Goal: Information Seeking & Learning: Learn about a topic

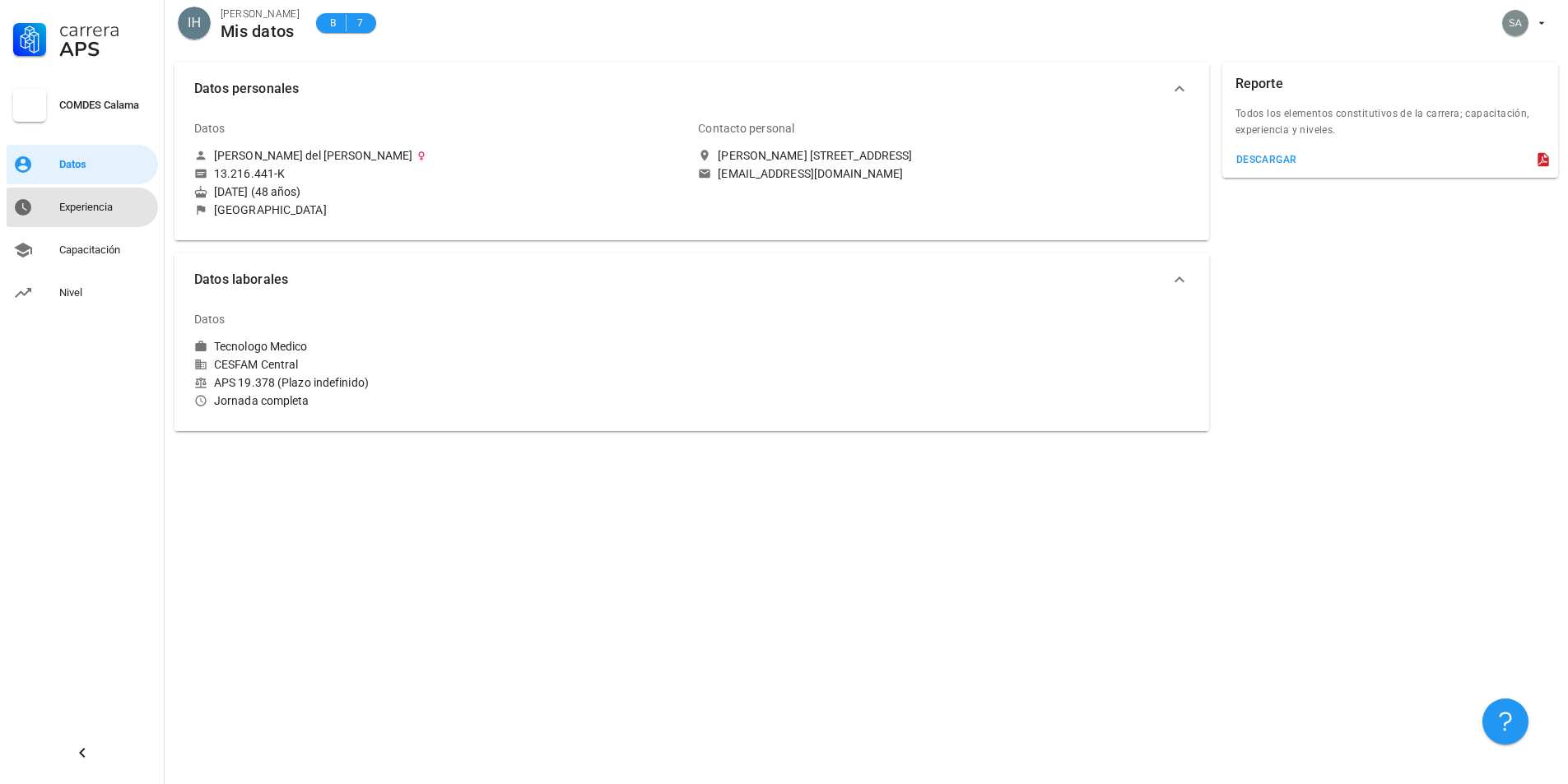
click at [102, 206] on div "Experiencia" at bounding box center [105, 208] width 92 height 13
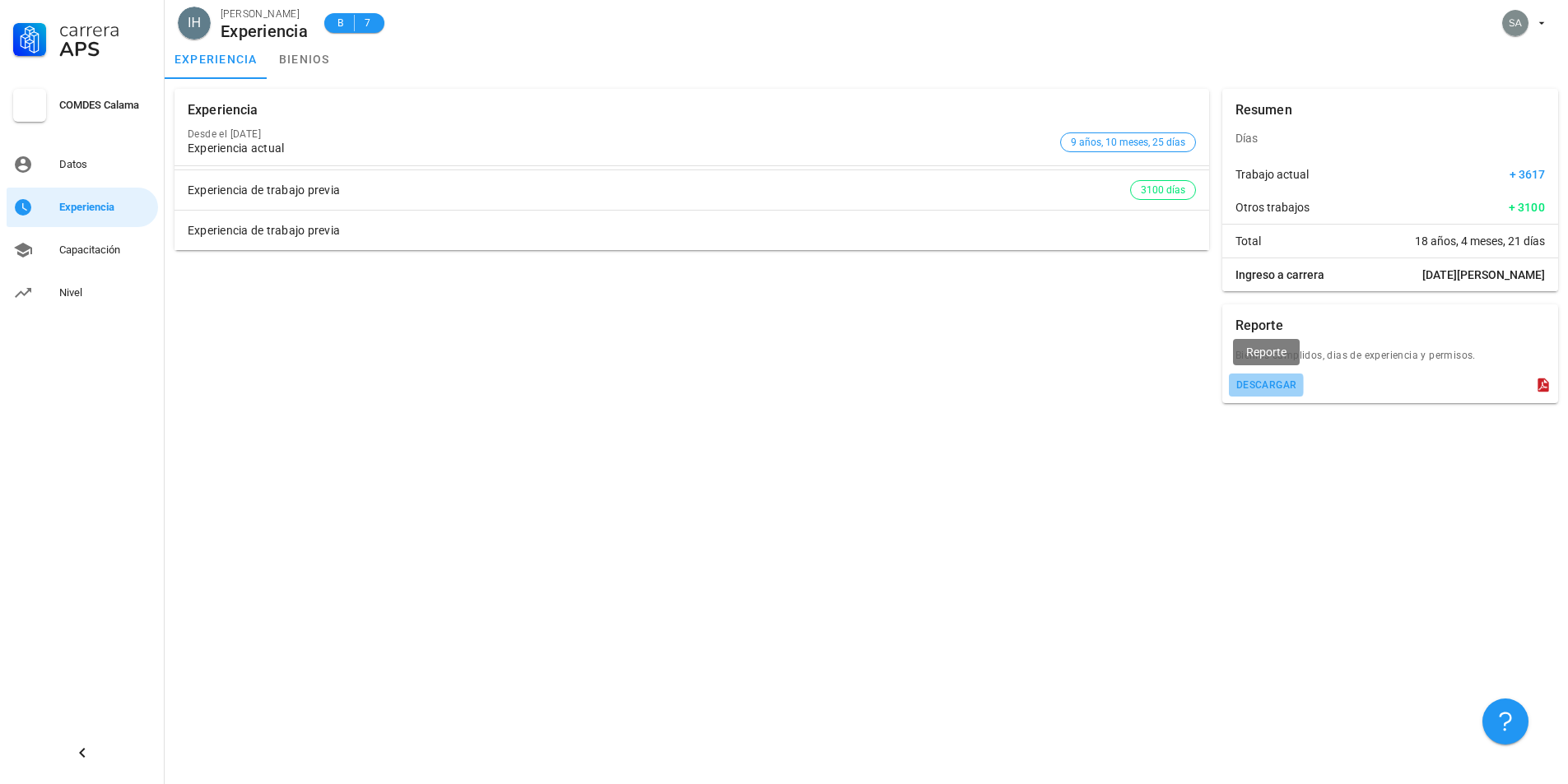
click at [1248, 388] on div "descargar" at bounding box center [1266, 385] width 61 height 12
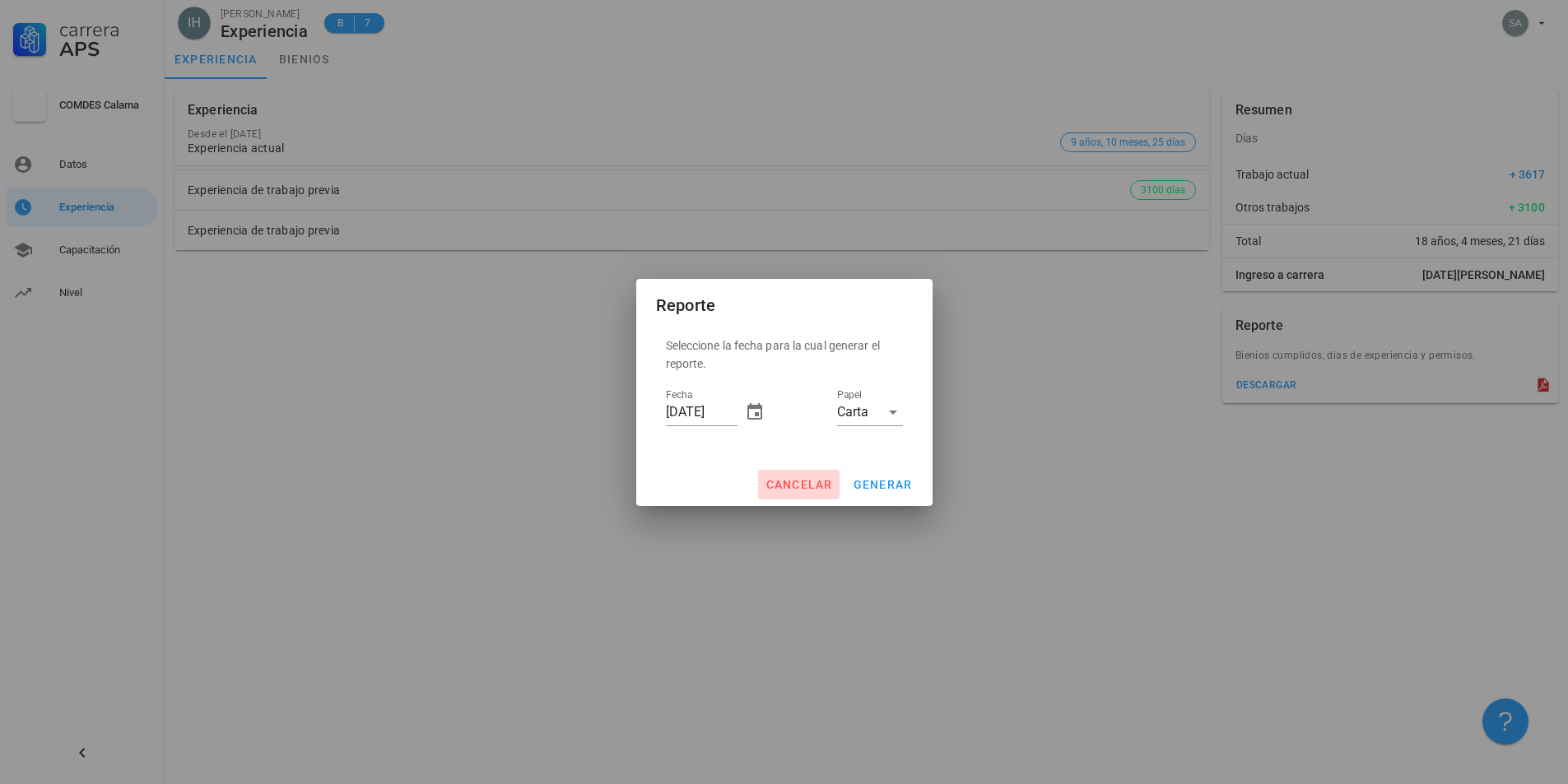
click at [801, 483] on span "cancelar" at bounding box center [798, 485] width 67 height 13
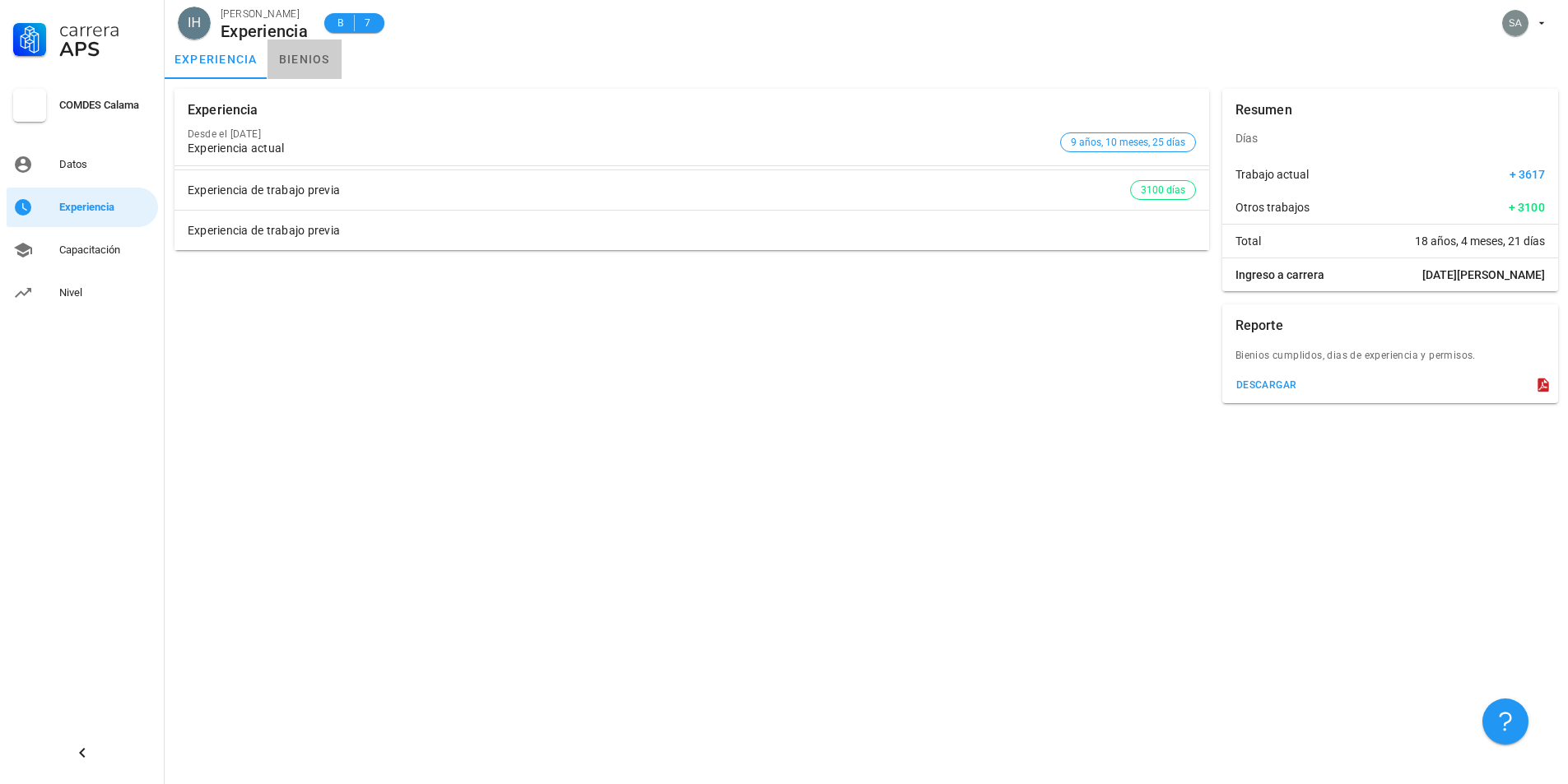
click at [330, 58] on link "bienios" at bounding box center [304, 60] width 74 height 40
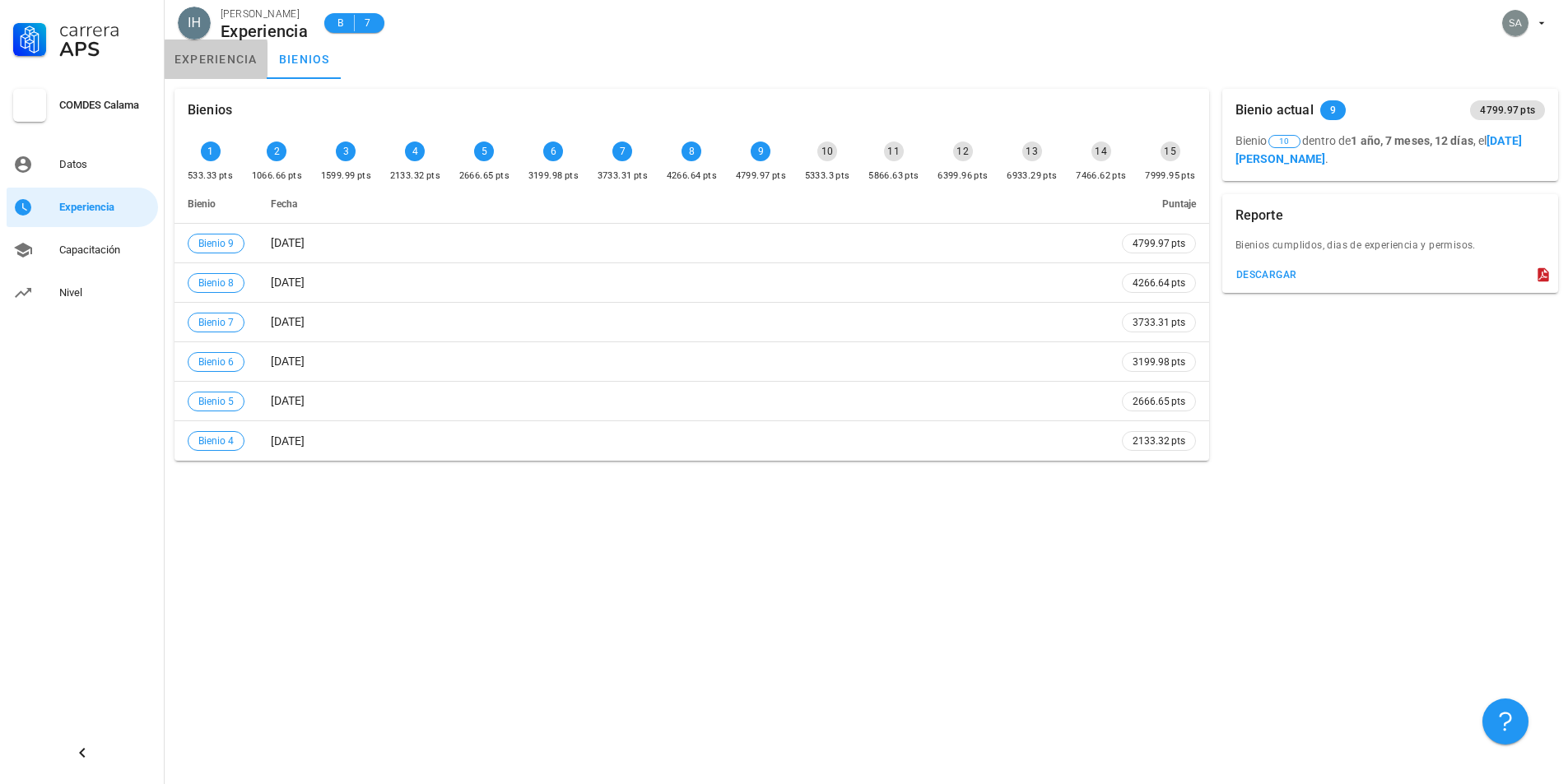
click at [200, 58] on link "experiencia" at bounding box center [216, 60] width 103 height 40
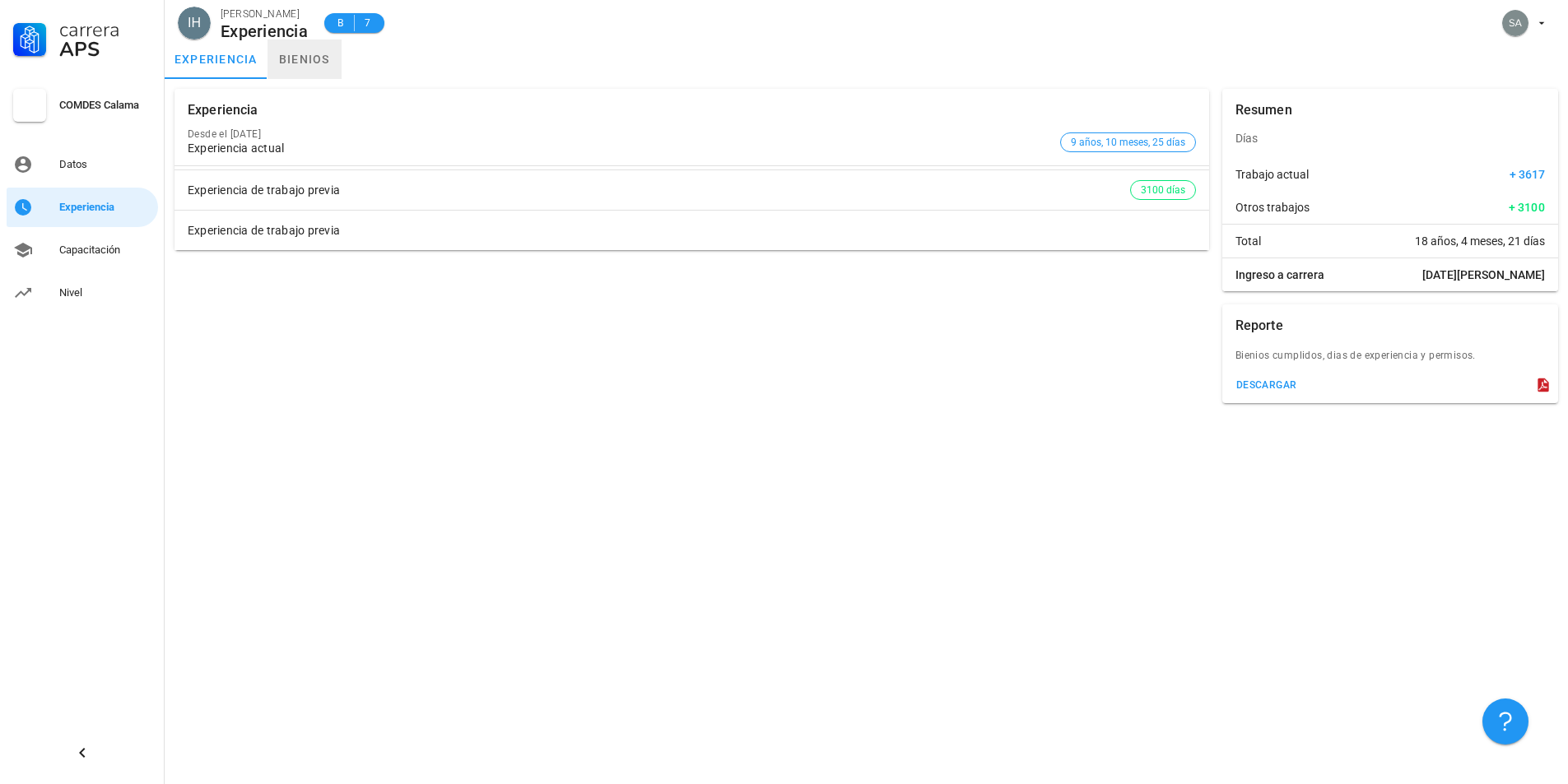
click at [278, 45] on link "bienios" at bounding box center [304, 60] width 74 height 40
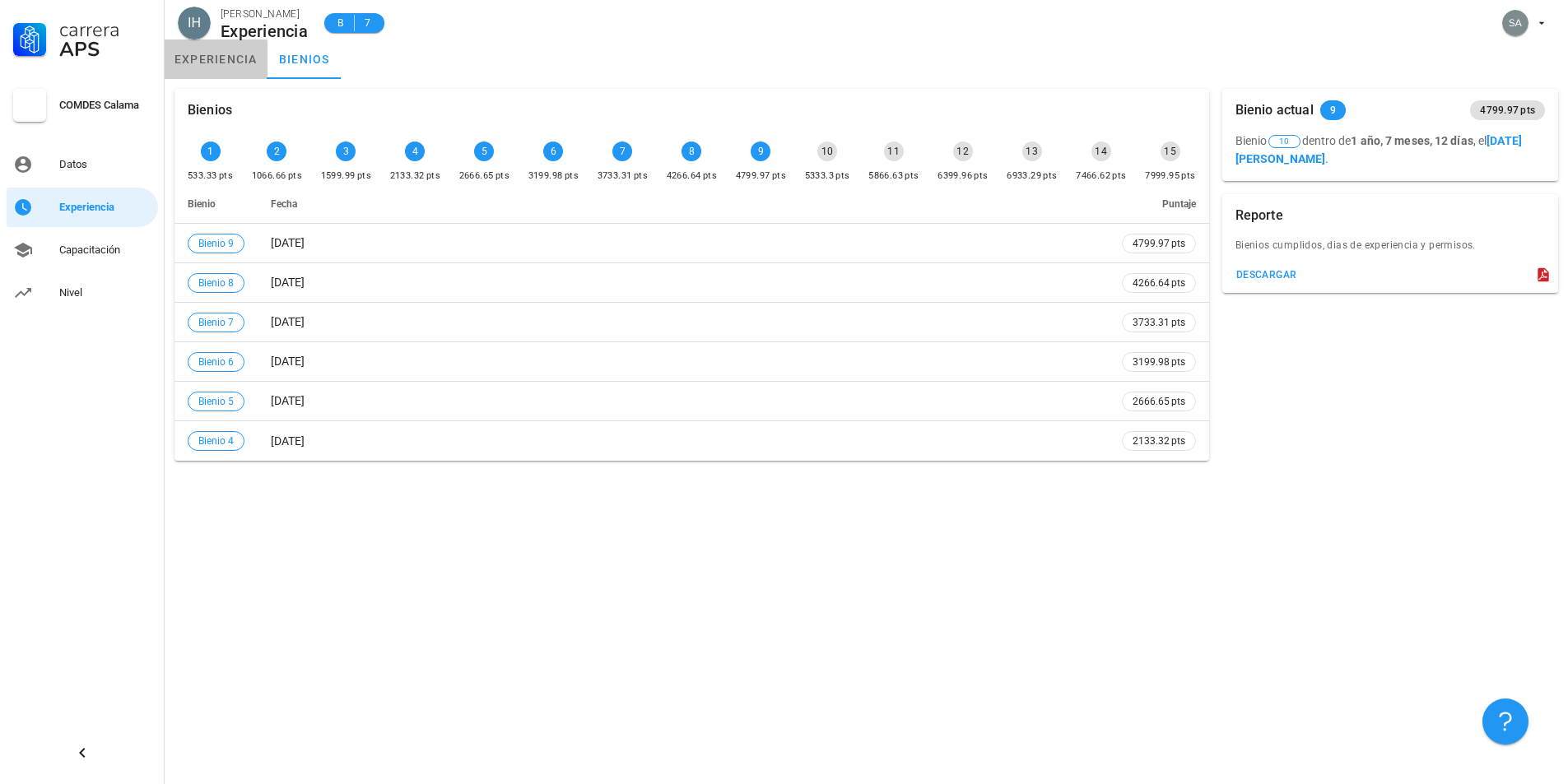
click at [253, 66] on link "experiencia" at bounding box center [216, 60] width 103 height 40
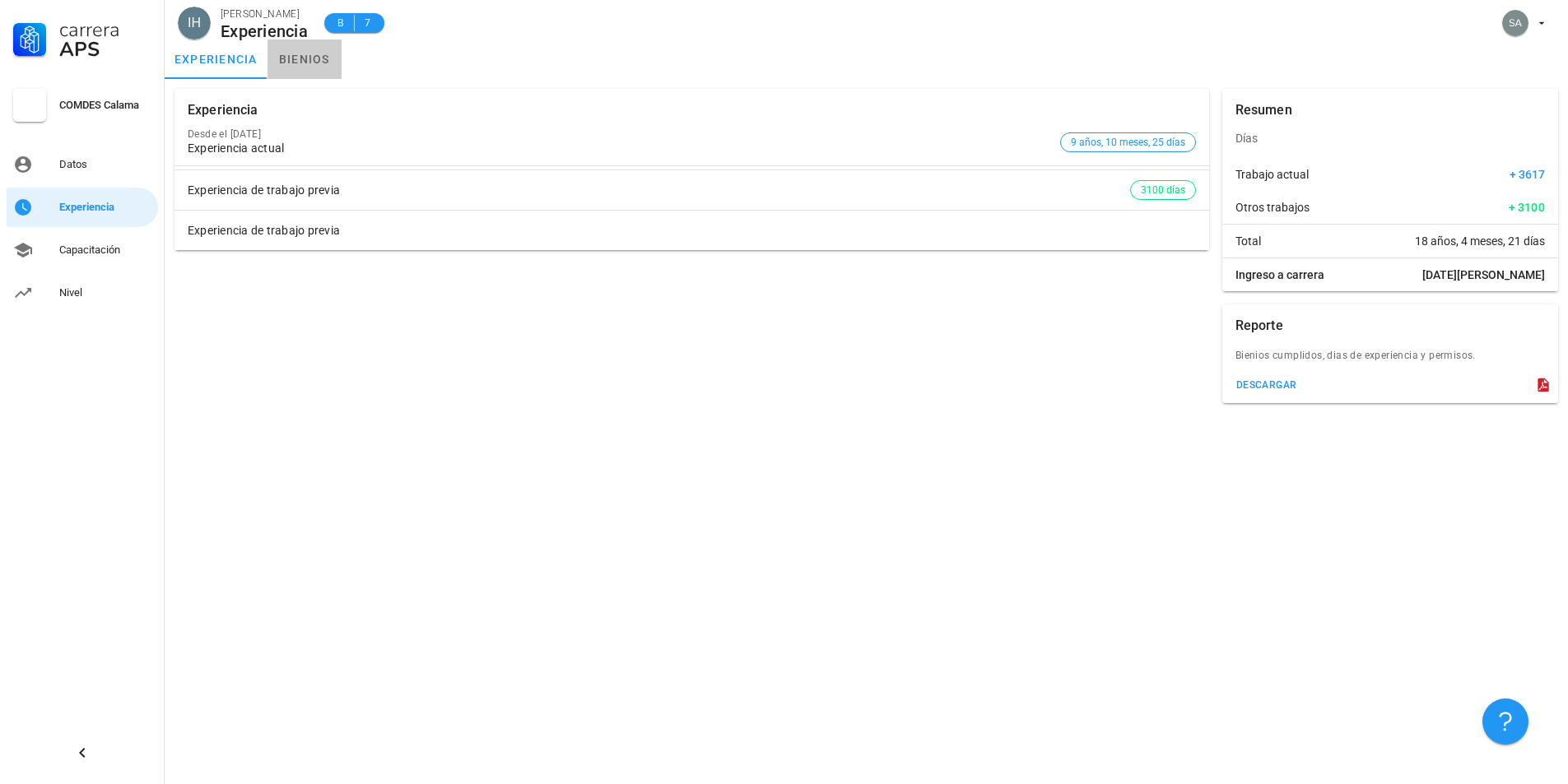
click at [304, 66] on link "bienios" at bounding box center [304, 60] width 74 height 40
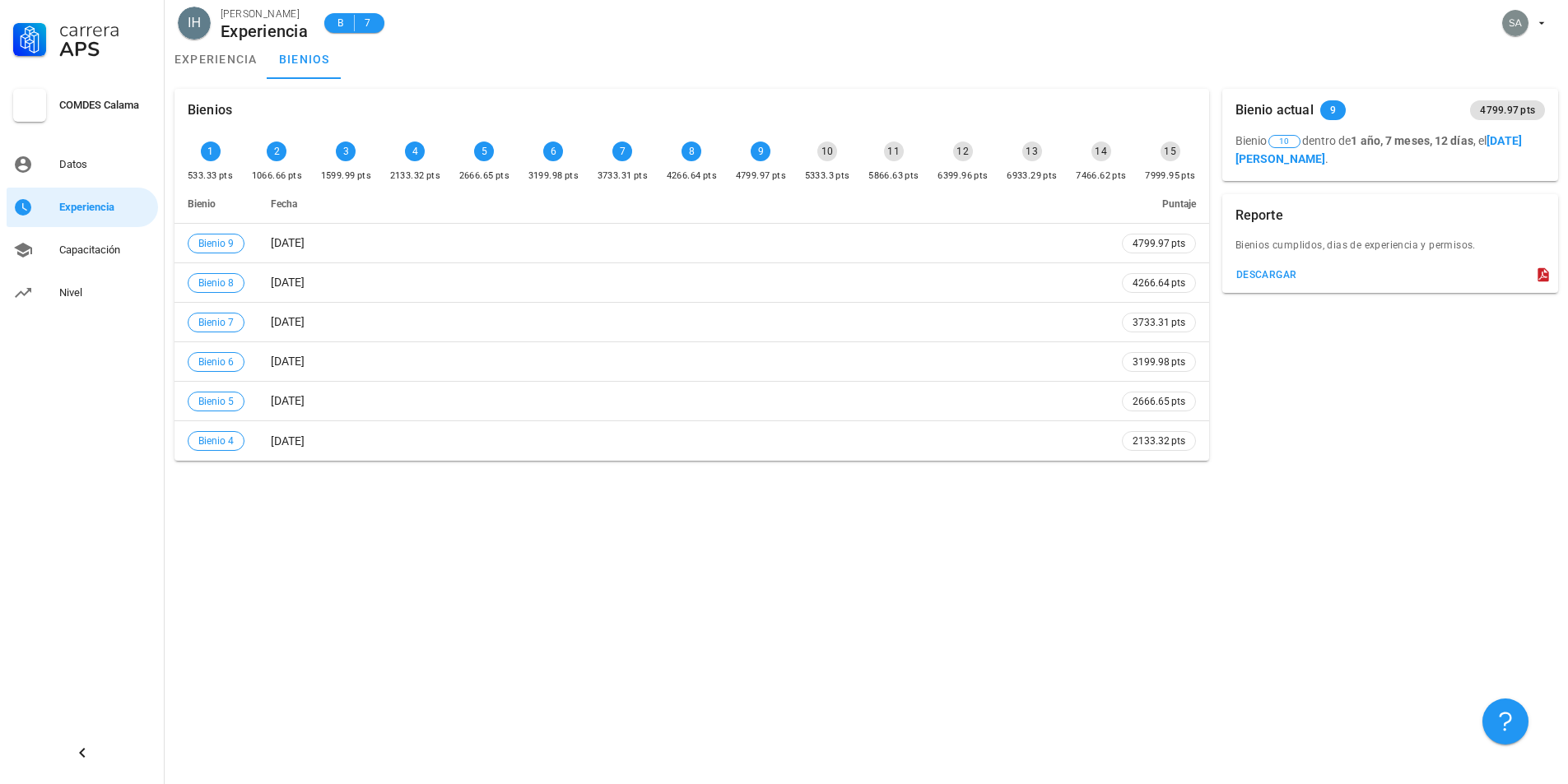
click at [566, 169] on div "3199.98 pts" at bounding box center [553, 176] width 50 height 17
click at [566, 168] on div "3199.98 pts" at bounding box center [553, 176] width 50 height 17
click at [110, 171] on div "Datos" at bounding box center [105, 164] width 92 height 27
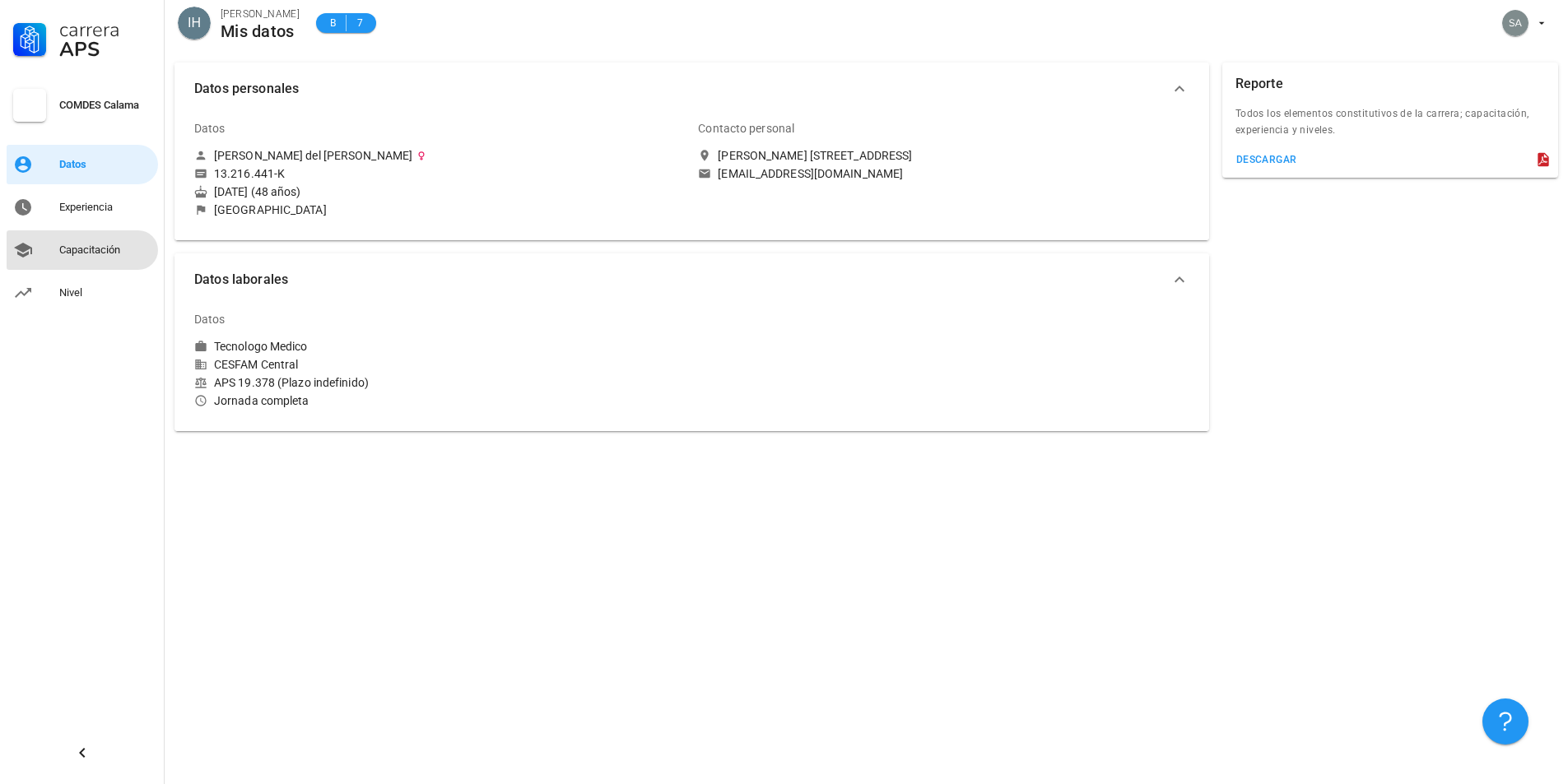
click at [102, 250] on div "Capacitación" at bounding box center [105, 250] width 92 height 13
